Goal: Navigation & Orientation: Find specific page/section

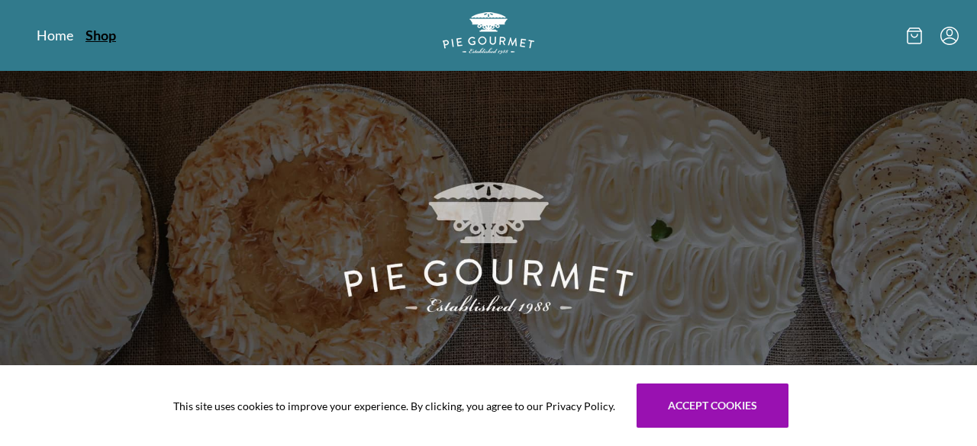
click at [104, 33] on link "Shop" at bounding box center [100, 35] width 31 height 18
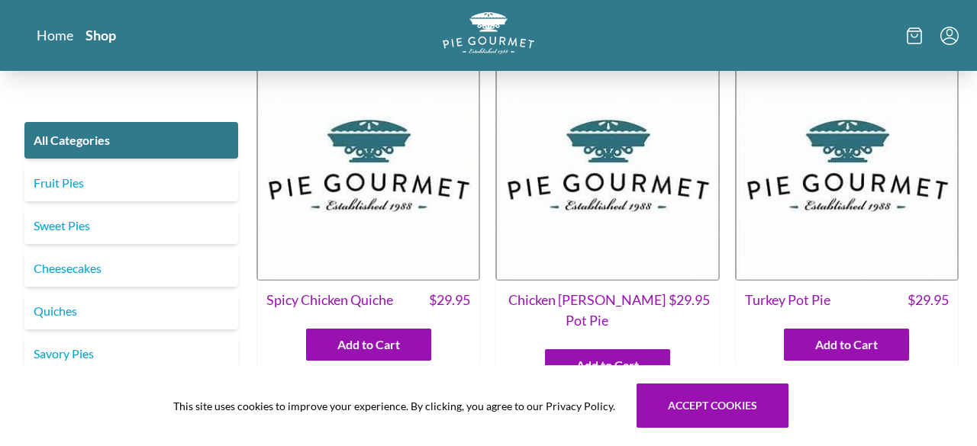
scroll to position [24, 0]
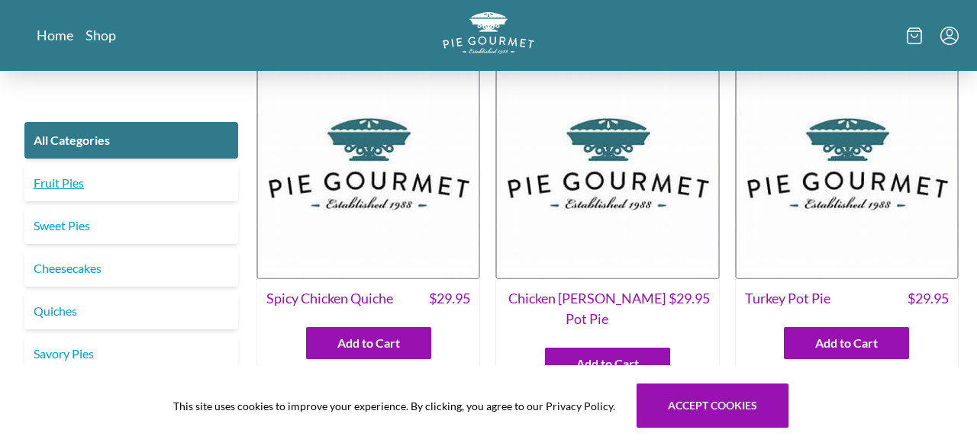
click at [102, 189] on link "Fruit Pies" at bounding box center [131, 183] width 214 height 37
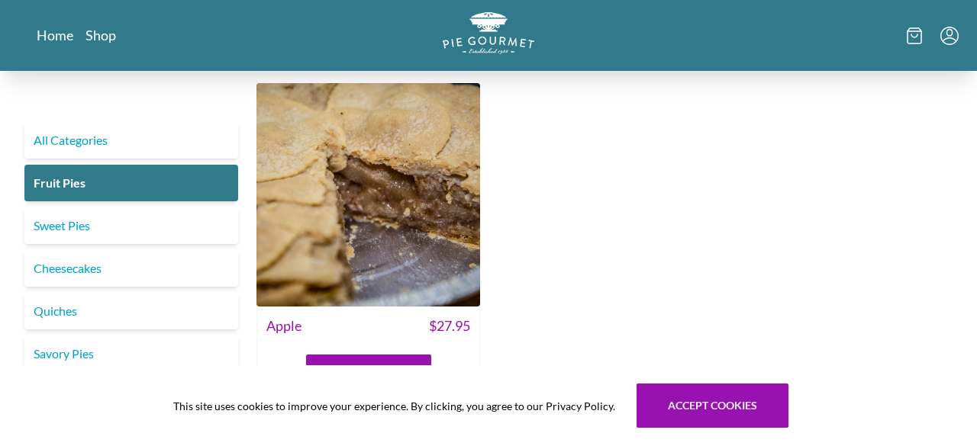
scroll to position [1310, 0]
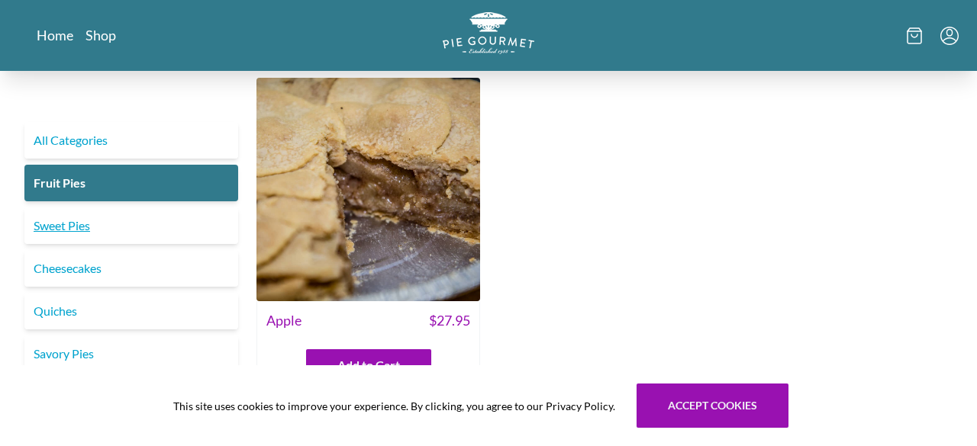
click at [112, 220] on link "Sweet Pies" at bounding box center [131, 226] width 214 height 37
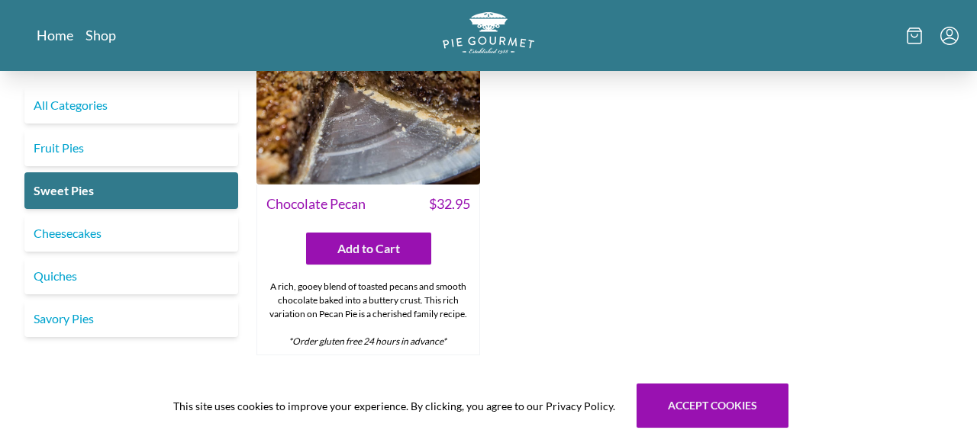
scroll to position [1021, 0]
